Goal: Find specific page/section: Find specific page/section

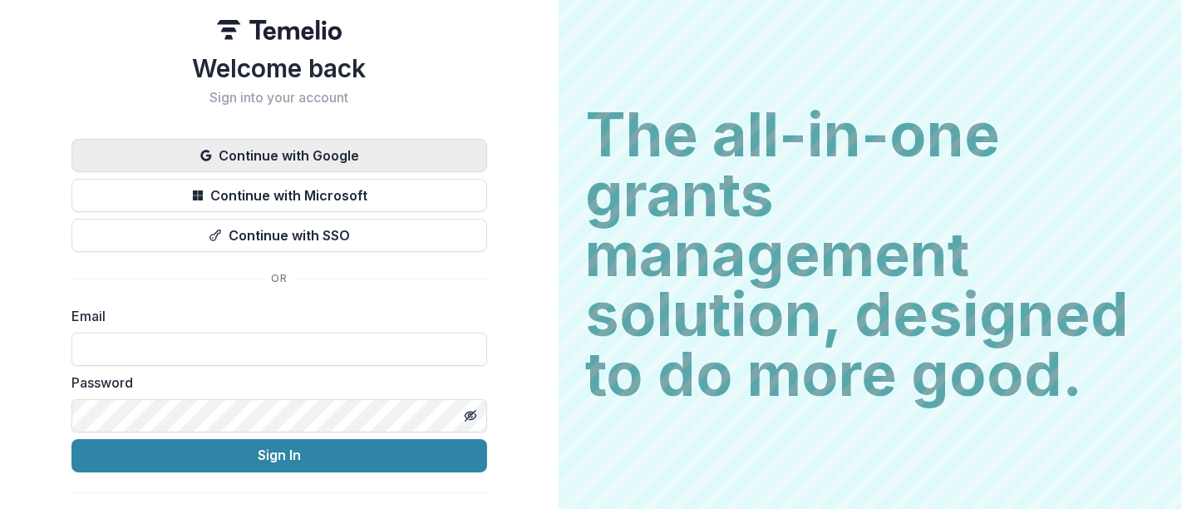
click at [339, 160] on button "Continue with Google" at bounding box center [279, 155] width 416 height 33
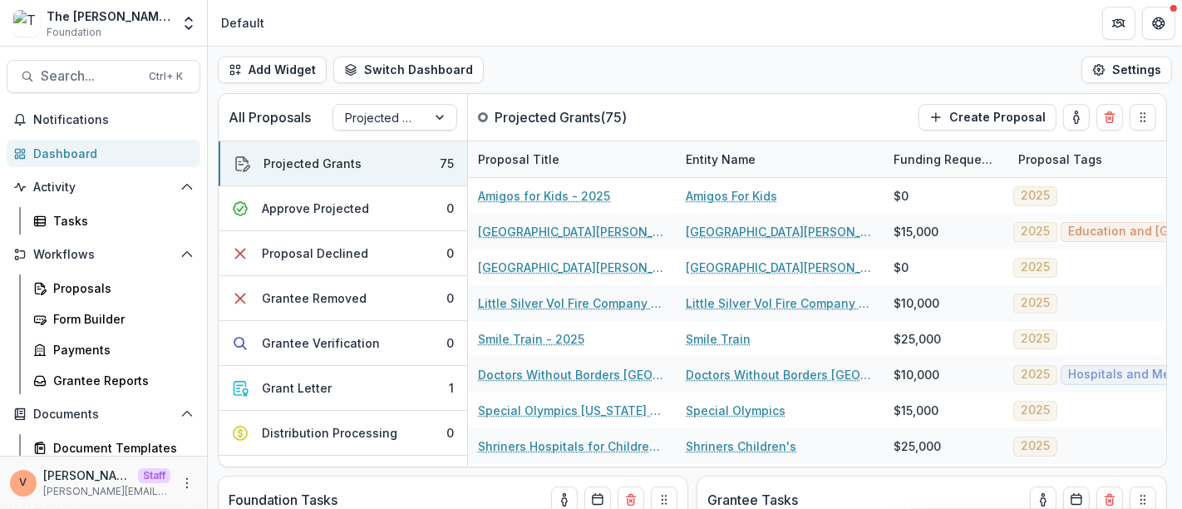
scroll to position [231, 0]
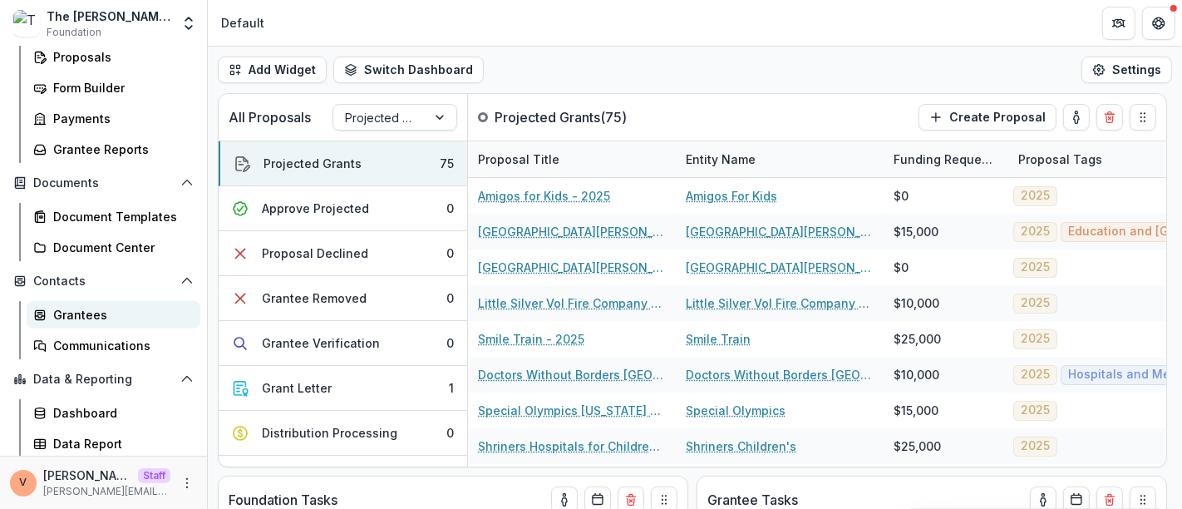
click at [82, 317] on div "Grantees" at bounding box center [120, 314] width 134 height 17
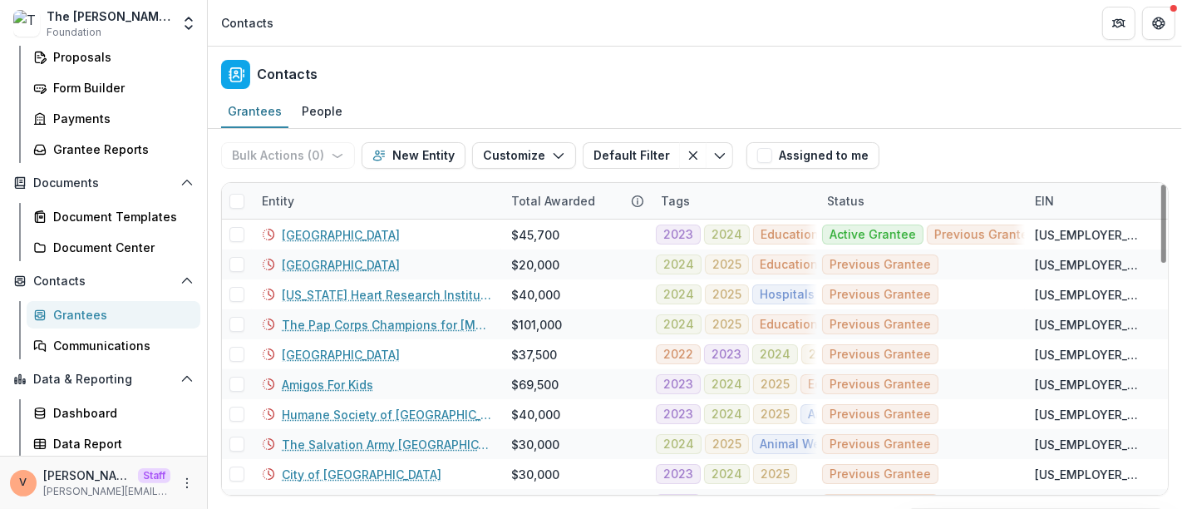
click at [556, 201] on div "Total Awarded" at bounding box center [553, 200] width 104 height 17
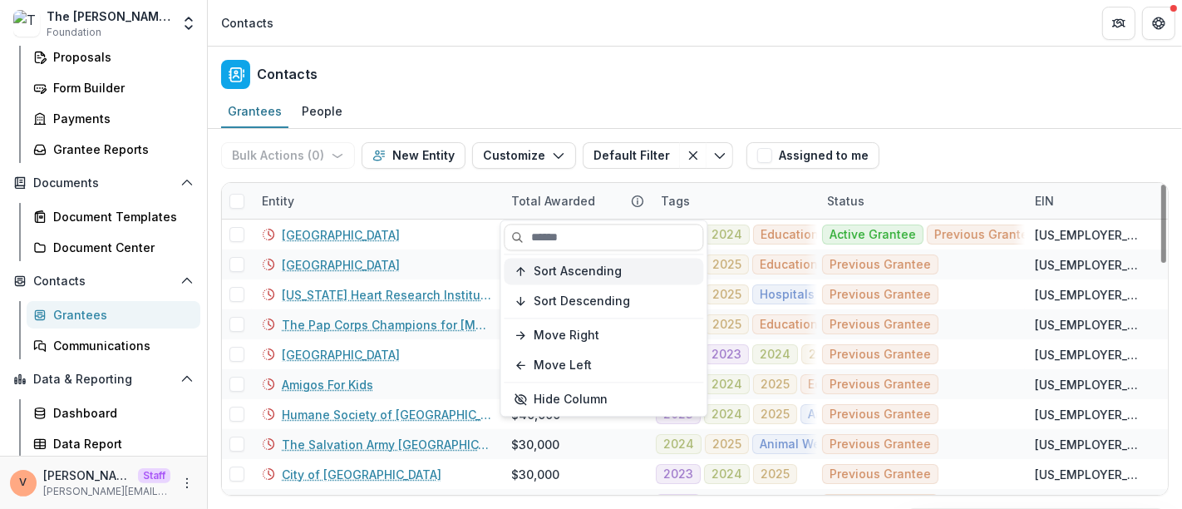
click at [565, 268] on span "Sort Ascending" at bounding box center [578, 271] width 88 height 14
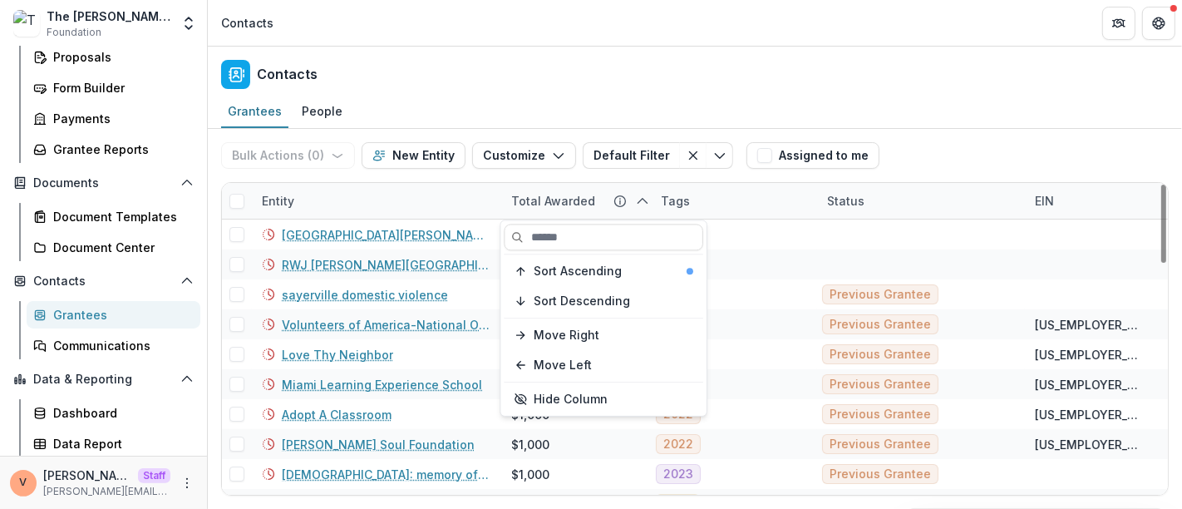
click at [716, 103] on div "Grantees People" at bounding box center [695, 112] width 974 height 33
